Goal: Complete application form

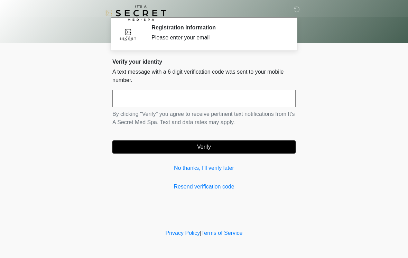
click at [221, 97] on input "text" at bounding box center [203, 98] width 183 height 17
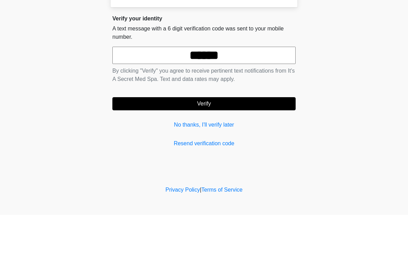
type input "******"
click at [230, 140] on button "Verify" at bounding box center [203, 146] width 183 height 13
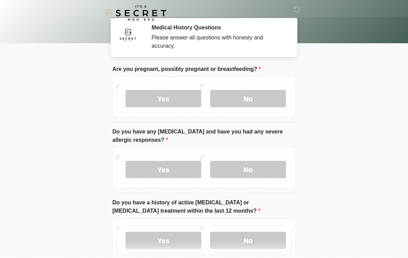
click at [261, 96] on label "No" at bounding box center [248, 98] width 76 height 17
click at [249, 165] on label "No" at bounding box center [248, 169] width 76 height 17
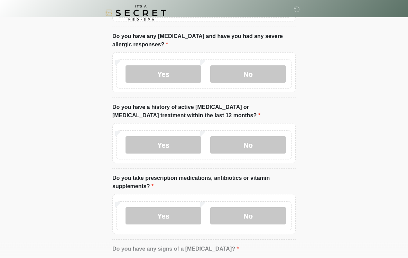
click at [264, 144] on label "No" at bounding box center [248, 144] width 76 height 17
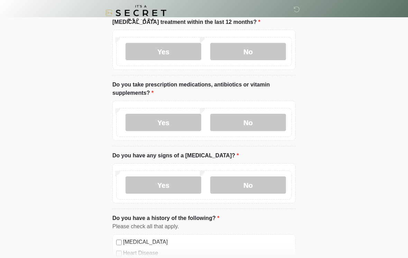
scroll to position [192, 0]
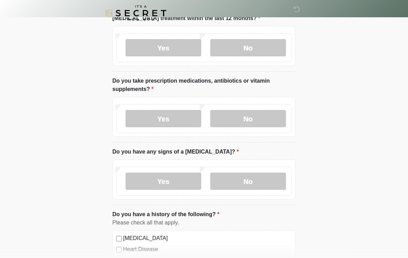
click at [167, 119] on label "Yes" at bounding box center [163, 118] width 76 height 17
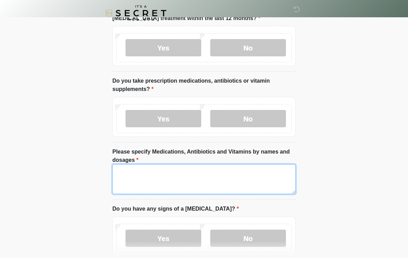
click at [197, 174] on textarea "Please specify Medications, Antibiotics and Vitamins by names and dosages" at bounding box center [203, 179] width 183 height 30
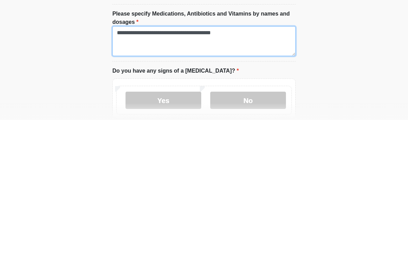
scroll to position [225, 0]
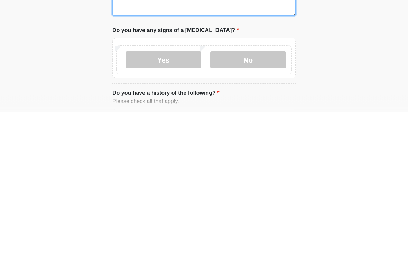
type textarea "**********"
click at [270, 197] on label "No" at bounding box center [248, 205] width 76 height 17
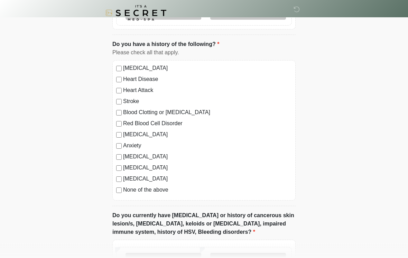
scroll to position [420, 0]
click at [157, 187] on label "None of the above" at bounding box center [207, 189] width 169 height 8
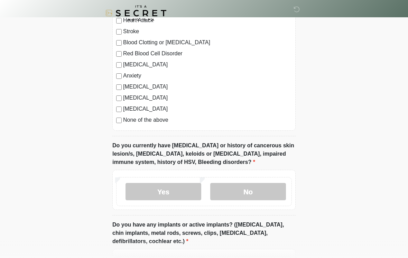
scroll to position [491, 0]
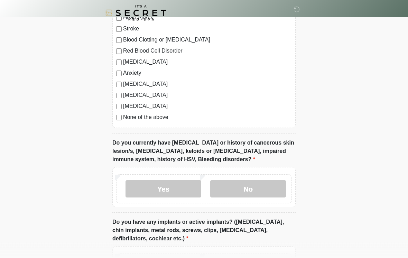
click at [255, 185] on label "No" at bounding box center [248, 188] width 76 height 17
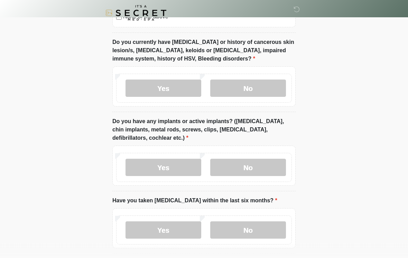
click at [273, 167] on label "No" at bounding box center [248, 167] width 76 height 17
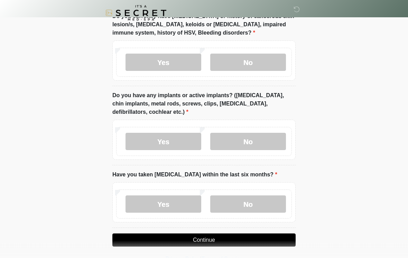
scroll to position [632, 0]
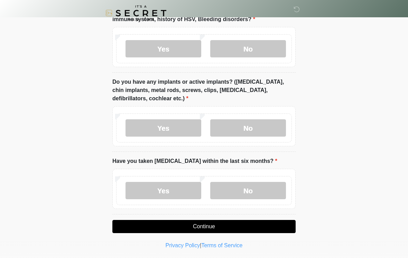
click at [267, 190] on label "No" at bounding box center [248, 190] width 76 height 17
click at [247, 225] on button "Continue" at bounding box center [203, 226] width 183 height 13
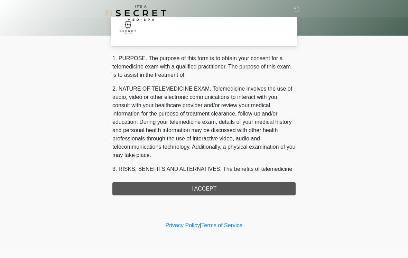
scroll to position [0, 0]
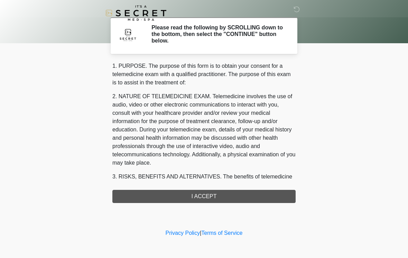
click at [236, 195] on div "1. PURPOSE. The purpose of this form is to obtain your consent for a telemedici…" at bounding box center [203, 132] width 183 height 141
click at [209, 198] on div "1. PURPOSE. The purpose of this form is to obtain your consent for a telemedici…" at bounding box center [203, 132] width 183 height 141
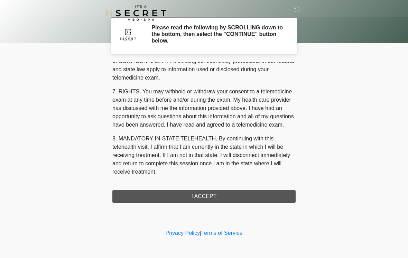
scroll to position [281, 0]
click at [205, 198] on button "I ACCEPT" at bounding box center [203, 196] width 183 height 13
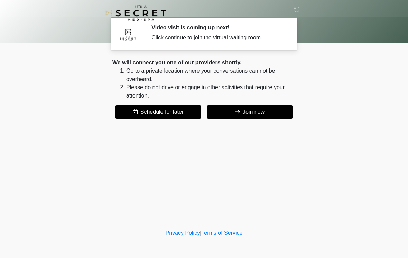
click at [262, 112] on button "Join now" at bounding box center [250, 111] width 86 height 13
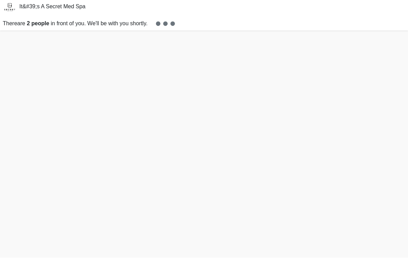
scroll to position [10, 0]
